Goal: Find specific page/section: Find specific page/section

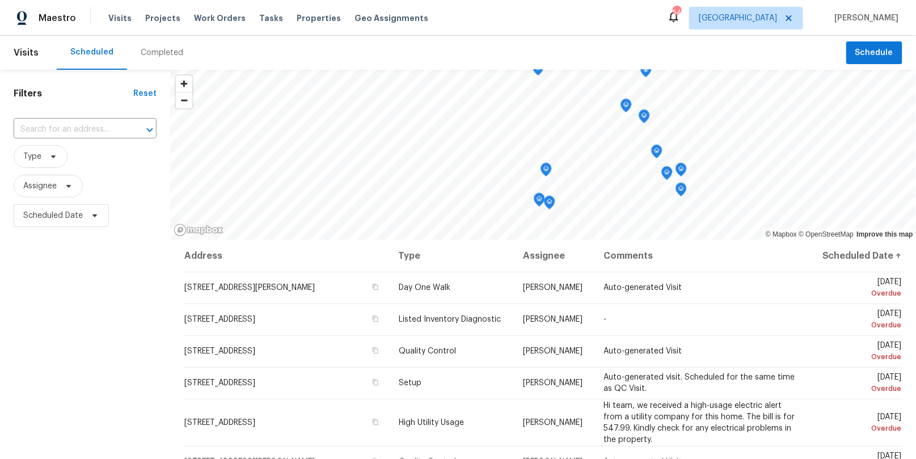
click at [798, 30] on div "Maestro Visits Projects Work Orders Tasks Properties Geo Assignments [STREET_AD…" at bounding box center [458, 18] width 916 height 36
click at [777, 16] on span "[GEOGRAPHIC_DATA]" at bounding box center [738, 17] width 78 height 11
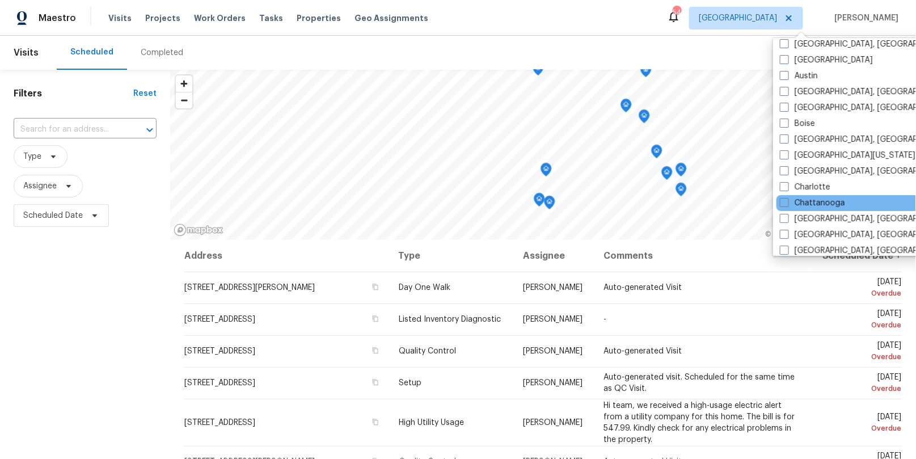
scroll to position [39, 0]
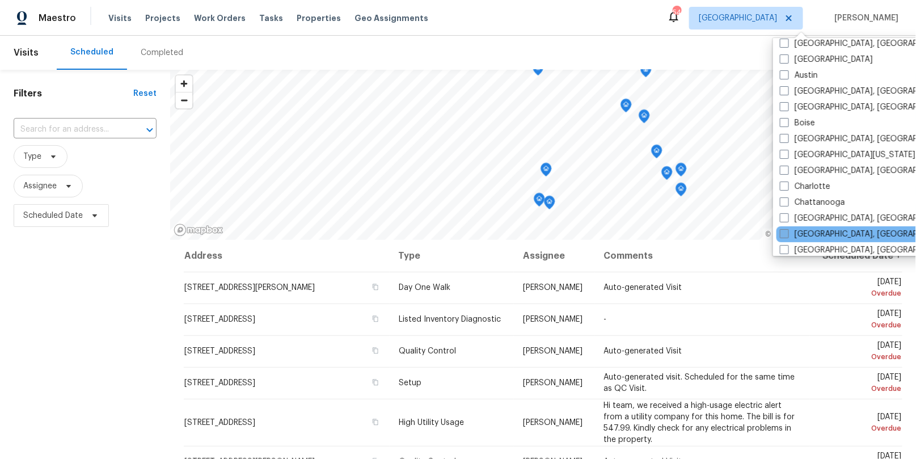
click at [810, 232] on label "[GEOGRAPHIC_DATA], [GEOGRAPHIC_DATA]" at bounding box center [868, 234] width 176 height 11
click at [788, 232] on input "[GEOGRAPHIC_DATA], [GEOGRAPHIC_DATA]" at bounding box center [783, 232] width 7 height 7
checkbox input "true"
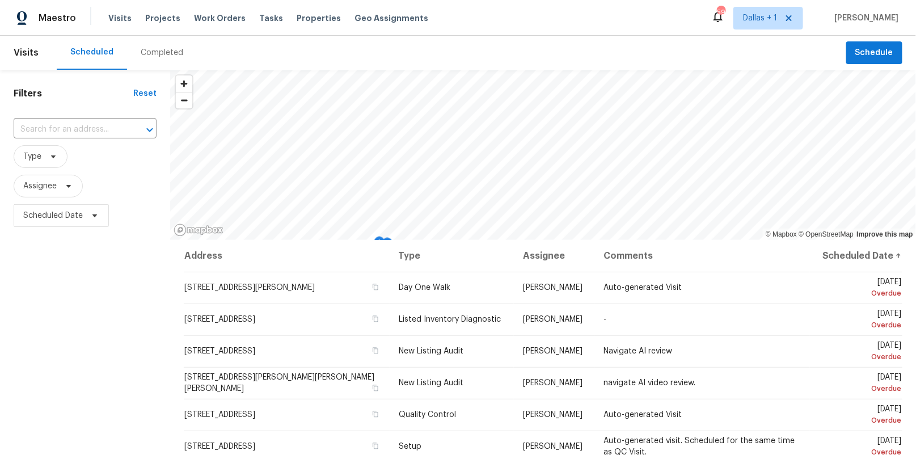
click at [153, 57] on div "Completed" at bounding box center [162, 52] width 43 height 11
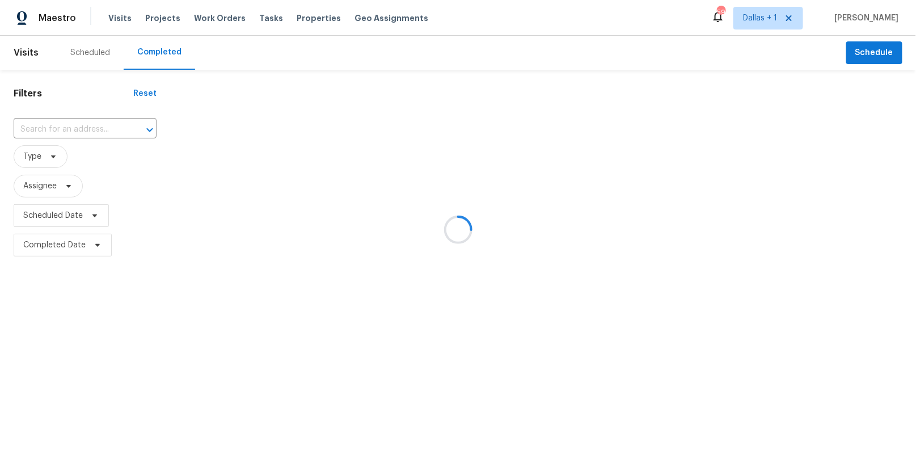
click at [85, 122] on div at bounding box center [458, 229] width 916 height 459
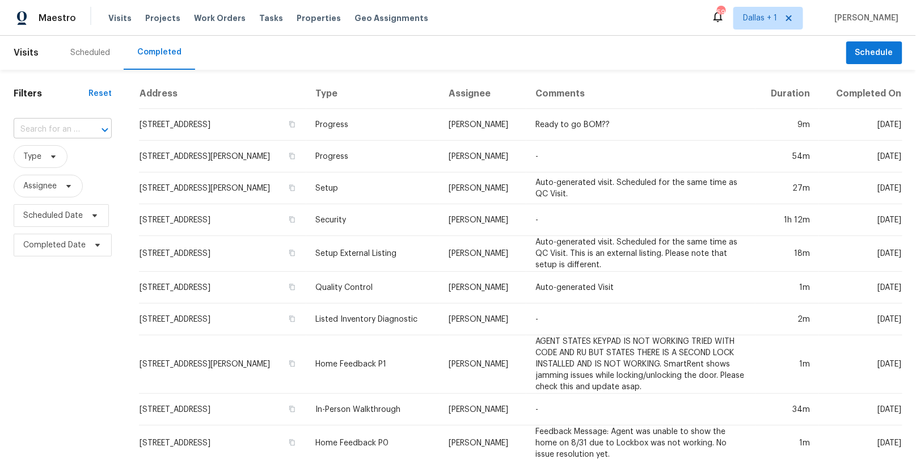
click at [71, 127] on input "text" at bounding box center [47, 130] width 66 height 18
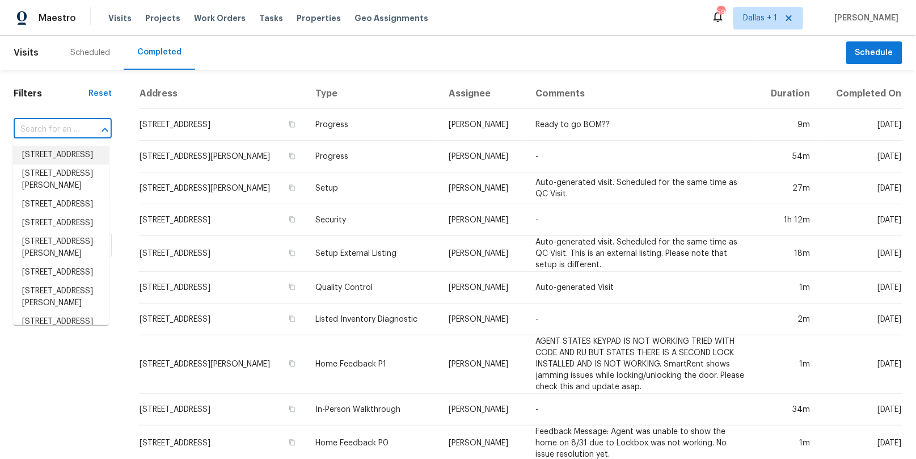
paste input "[STREET_ADDRESS][PERSON_NAME][PERSON_NAME][PERSON_NAME]"
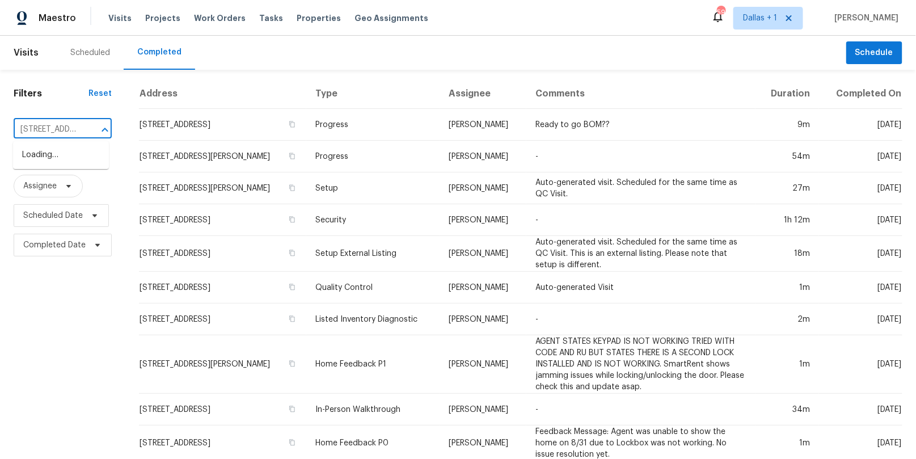
scroll to position [0, 73]
type input "[STREET_ADDRESS][PERSON_NAME][PERSON_NAME][PERSON_NAME]"
click at [54, 150] on li "[STREET_ADDRESS][PERSON_NAME][PERSON_NAME][PERSON_NAME]" at bounding box center [61, 173] width 96 height 54
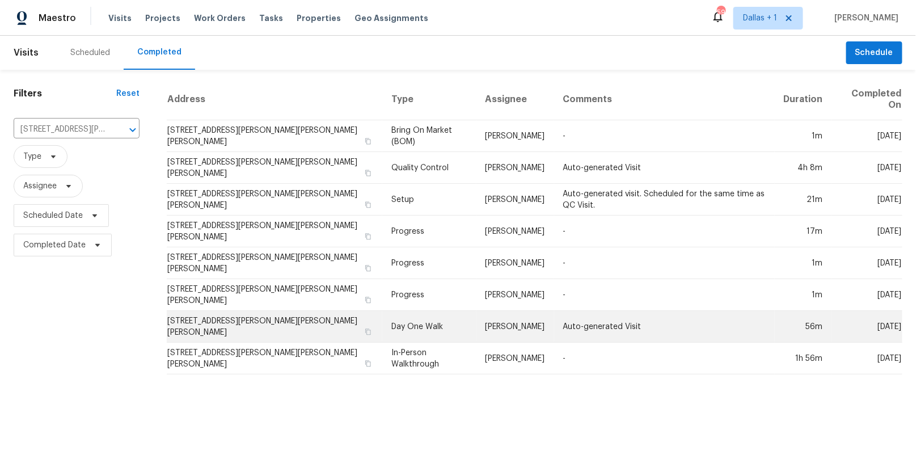
click at [382, 311] on td "Day One Walk" at bounding box center [429, 327] width 94 height 32
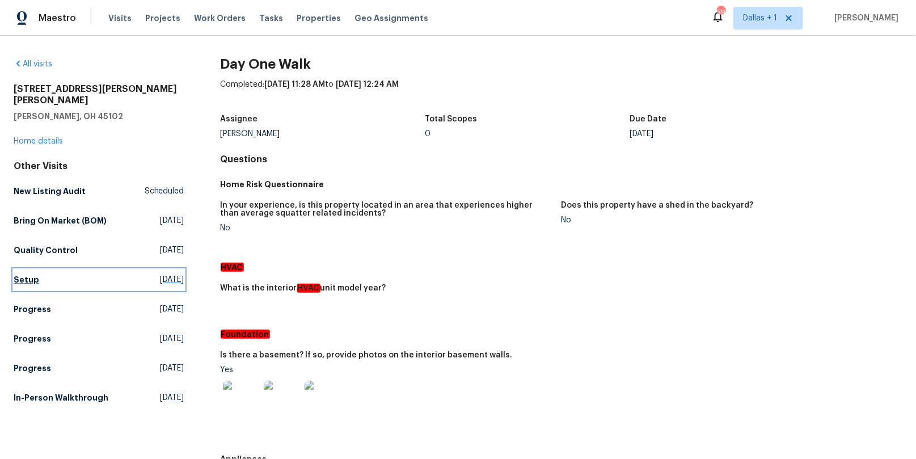
click at [19, 274] on h5 "Setup" at bounding box center [27, 279] width 26 height 11
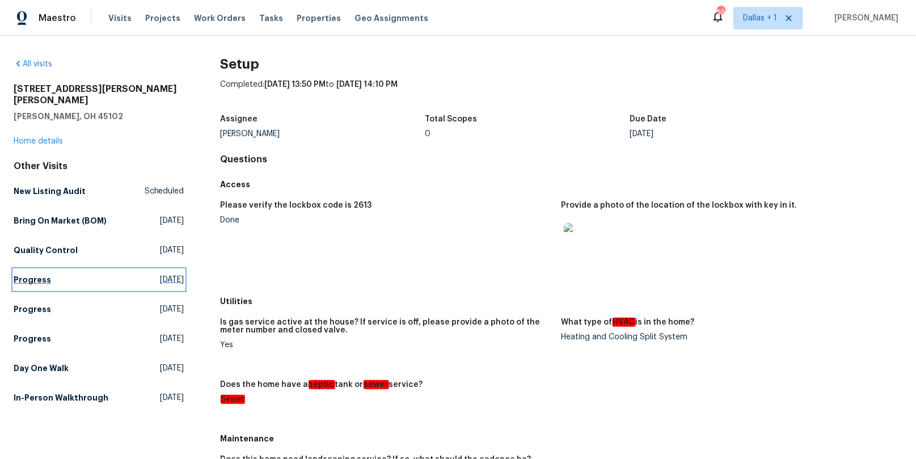
click at [37, 274] on h5 "Progress" at bounding box center [32, 279] width 37 height 11
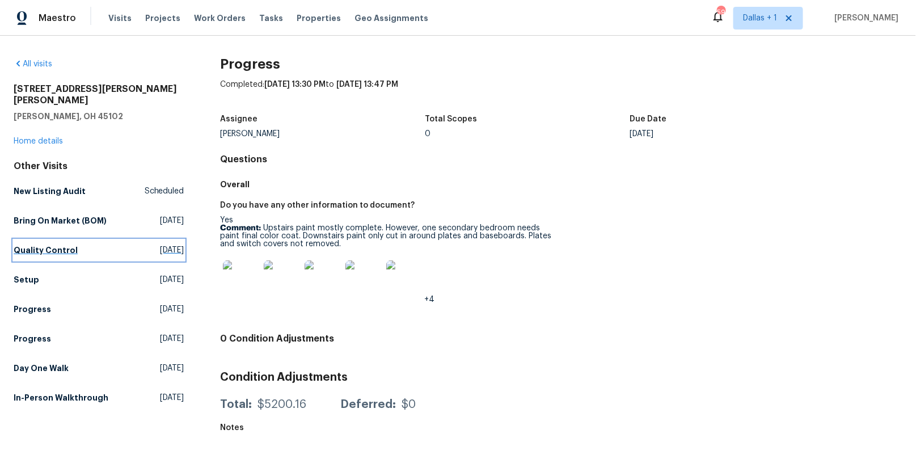
click at [42, 245] on h5 "Quality Control" at bounding box center [46, 250] width 64 height 11
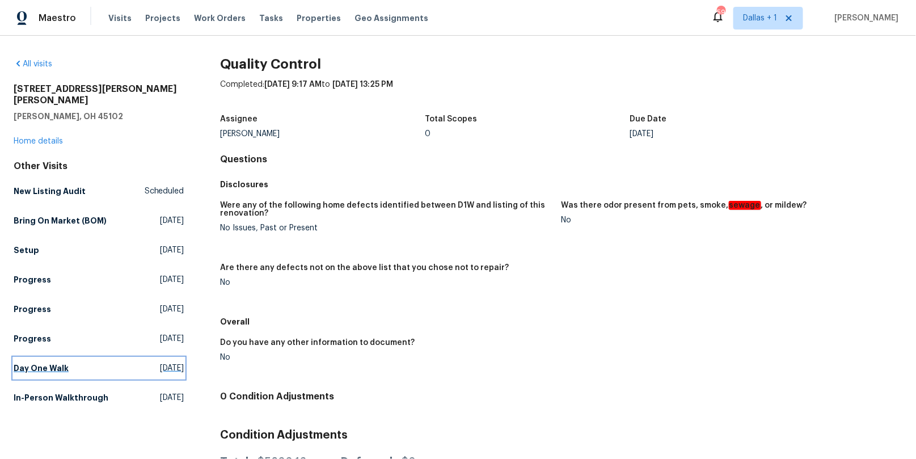
click at [45, 363] on h5 "Day One Walk" at bounding box center [41, 368] width 55 height 11
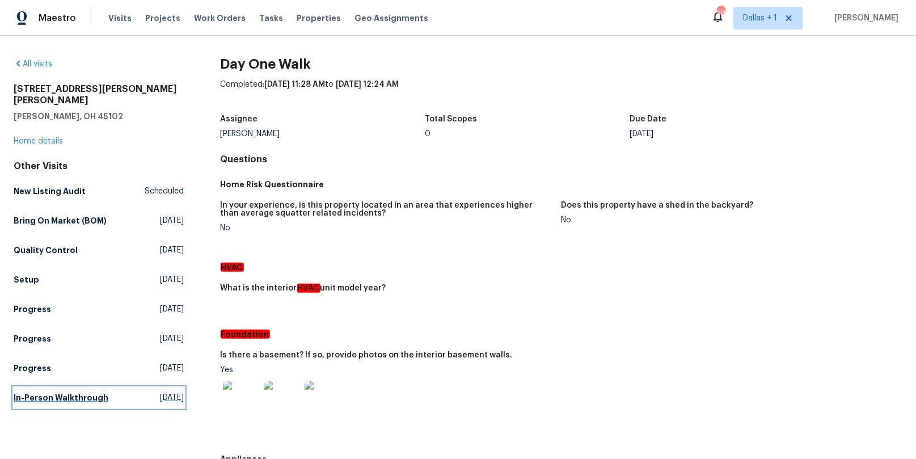
click at [43, 392] on h5 "In-Person Walkthrough" at bounding box center [61, 397] width 95 height 11
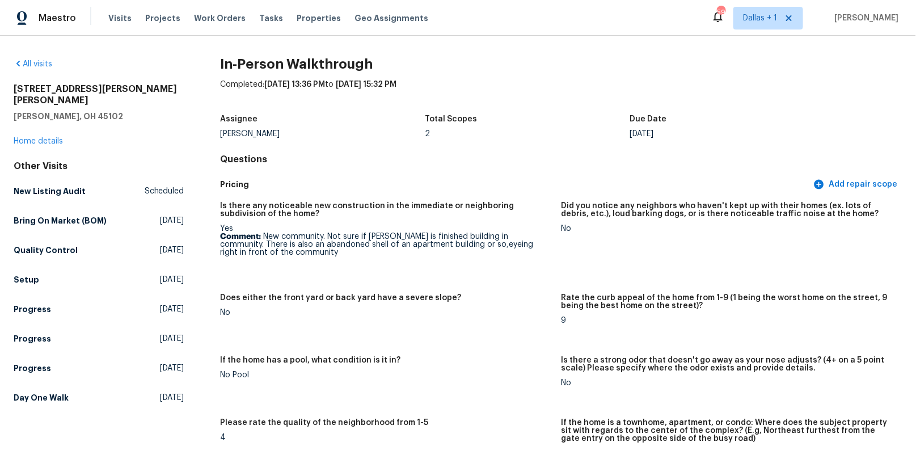
scroll to position [2471, 0]
